Goal: Understand process/instructions: Learn how to perform a task or action

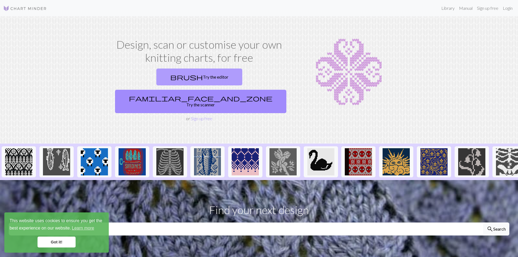
click at [157, 73] on link "brush Try the editor" at bounding box center [199, 76] width 86 height 17
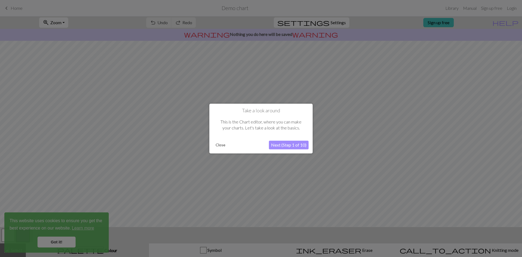
click at [283, 143] on button "Next (Step 1 of 10)" at bounding box center [289, 144] width 40 height 9
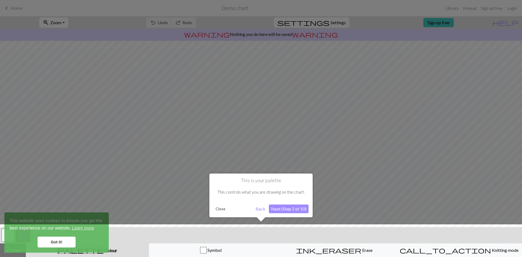
click at [286, 207] on button "Next (Step 2 of 10)" at bounding box center [289, 208] width 40 height 9
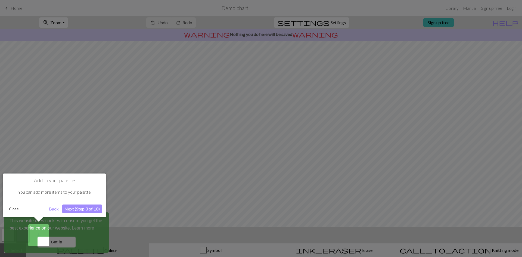
click at [77, 209] on button "Next (Step 3 of 10)" at bounding box center [82, 208] width 40 height 9
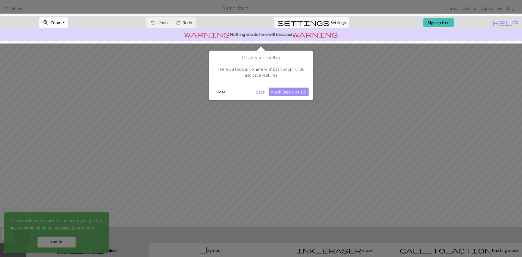
click at [302, 90] on button "Next (Step 5 of 10)" at bounding box center [289, 91] width 40 height 9
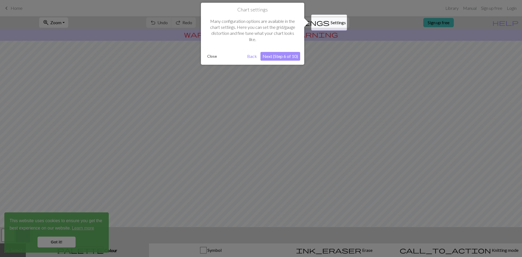
click at [291, 58] on button "Next (Step 6 of 10)" at bounding box center [280, 56] width 40 height 9
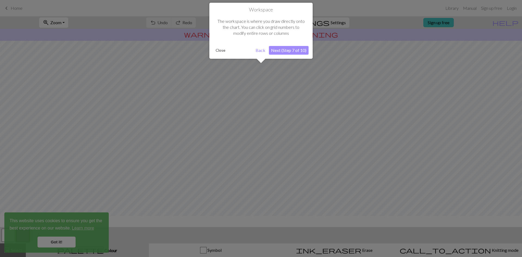
scroll to position [16, 0]
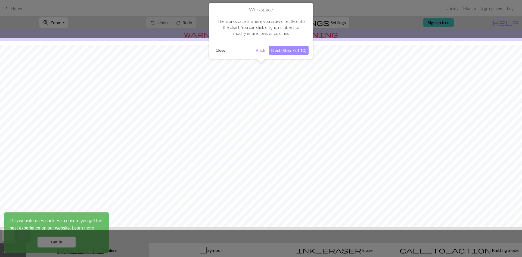
click at [297, 48] on button "Next (Step 7 of 10)" at bounding box center [289, 50] width 40 height 9
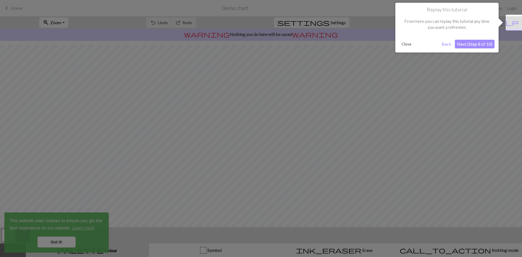
click at [472, 42] on button "Next (Step 8 of 10)" at bounding box center [475, 44] width 40 height 9
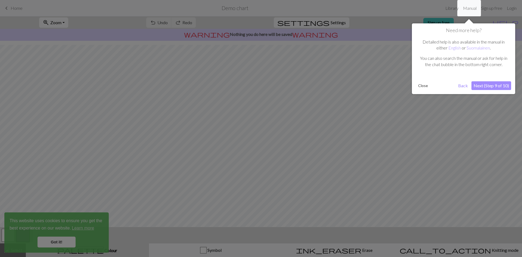
click at [499, 90] on div "Need more help? Detailed help is also available in the manual in either English…" at bounding box center [463, 58] width 103 height 71
click at [500, 84] on button "Next (Step 9 of 10)" at bounding box center [491, 85] width 40 height 9
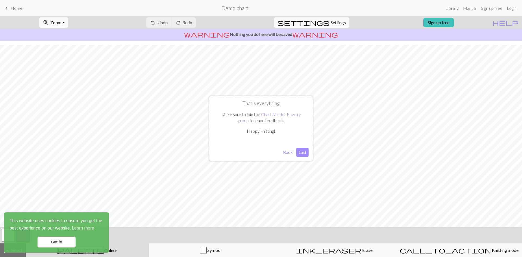
click at [304, 152] on button "Last" at bounding box center [302, 152] width 12 height 9
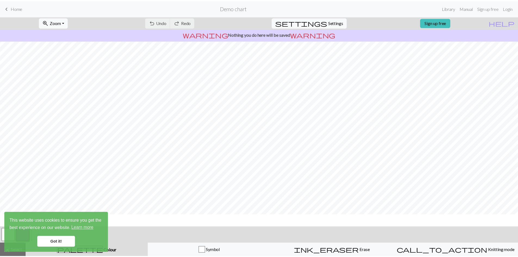
scroll to position [0, 0]
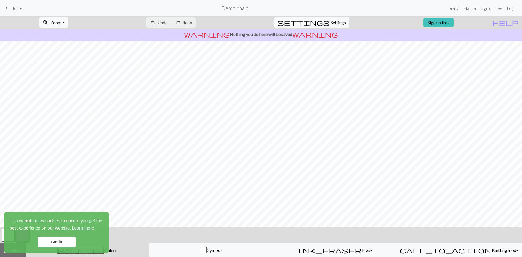
click at [8, 8] on span "keyboard_arrow_left" at bounding box center [6, 8] width 7 height 8
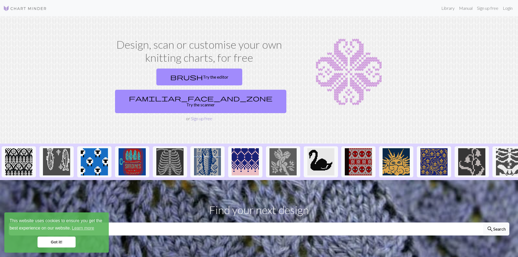
click at [201, 116] on link "Sign up free" at bounding box center [201, 118] width 21 height 5
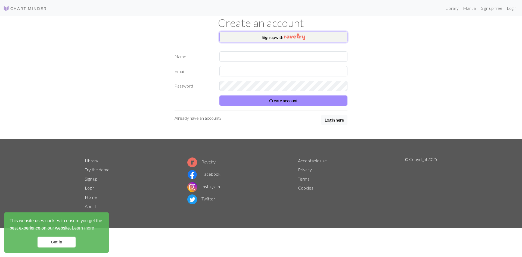
click at [290, 36] on img "button" at bounding box center [294, 36] width 21 height 7
